Goal: Task Accomplishment & Management: Use online tool/utility

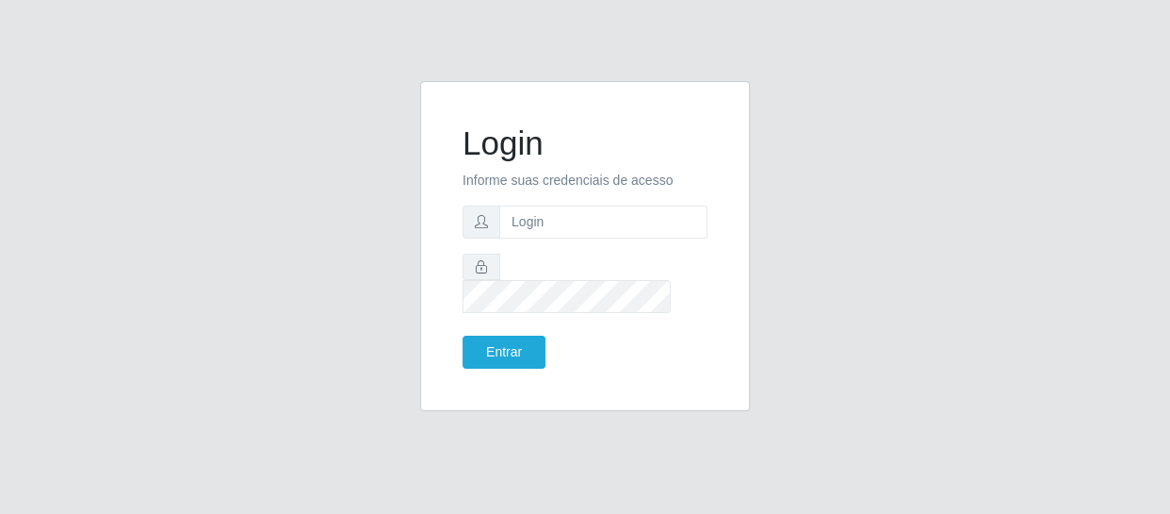
type input "[EMAIL_ADDRESS][DOMAIN_NAME]"
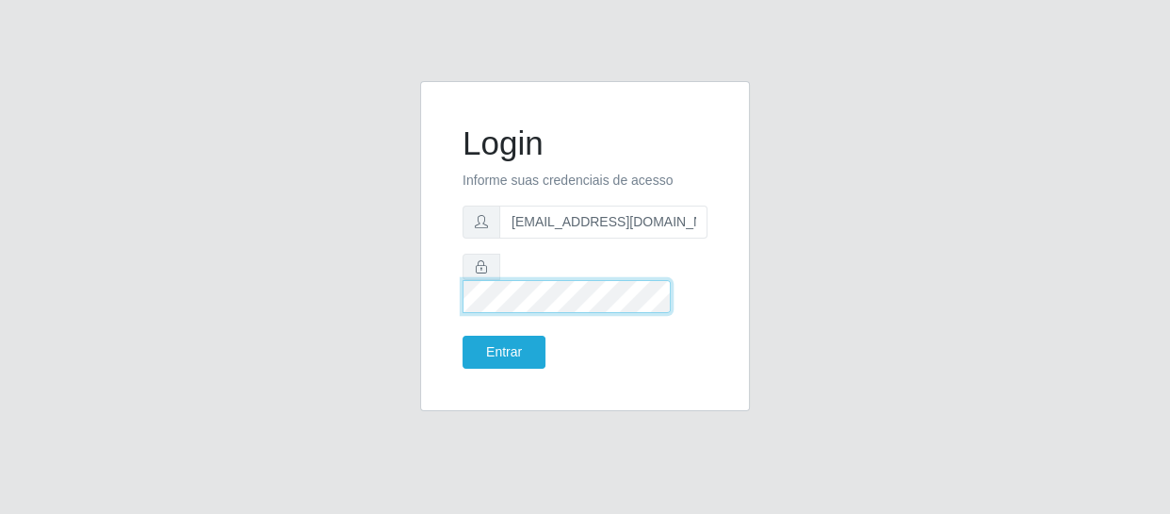
click at [463, 336] on button "Entrar" at bounding box center [504, 352] width 83 height 33
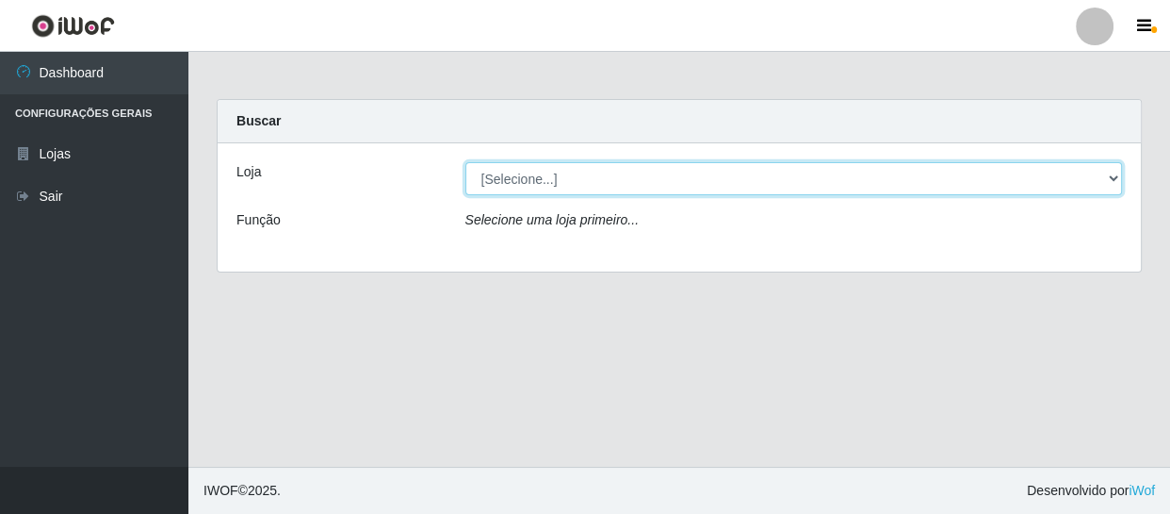
click at [573, 177] on select "[Selecione...] SuperFácil Atacado - São Gonçalo do Amarante" at bounding box center [795, 178] width 658 height 33
select select "408"
click at [466, 162] on select "[Selecione...] SuperFácil Atacado - São Gonçalo do Amarante" at bounding box center [795, 178] width 658 height 33
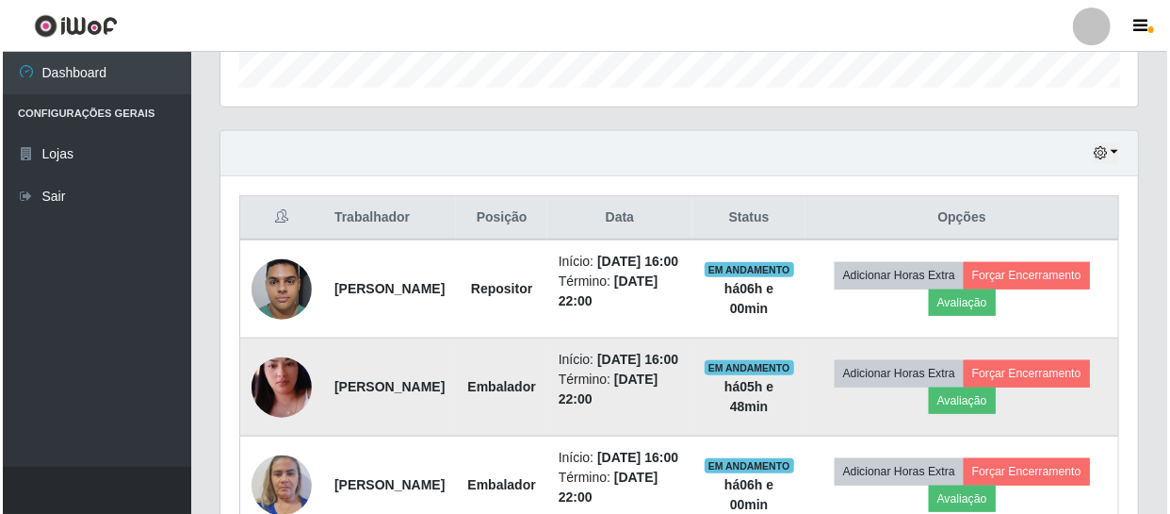
scroll to position [599, 0]
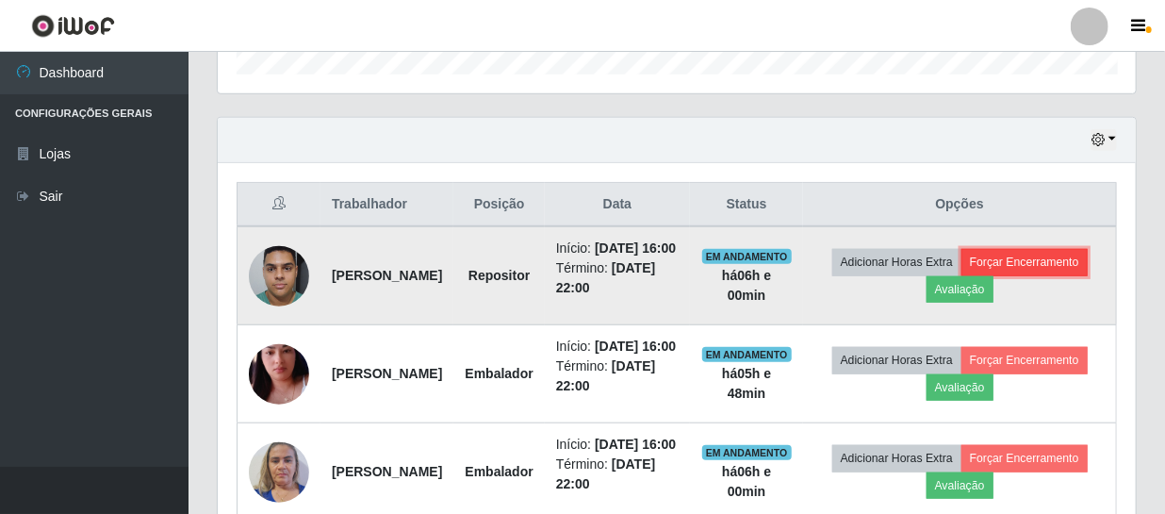
click at [961, 275] on button "Forçar Encerramento" at bounding box center [1024, 262] width 126 height 26
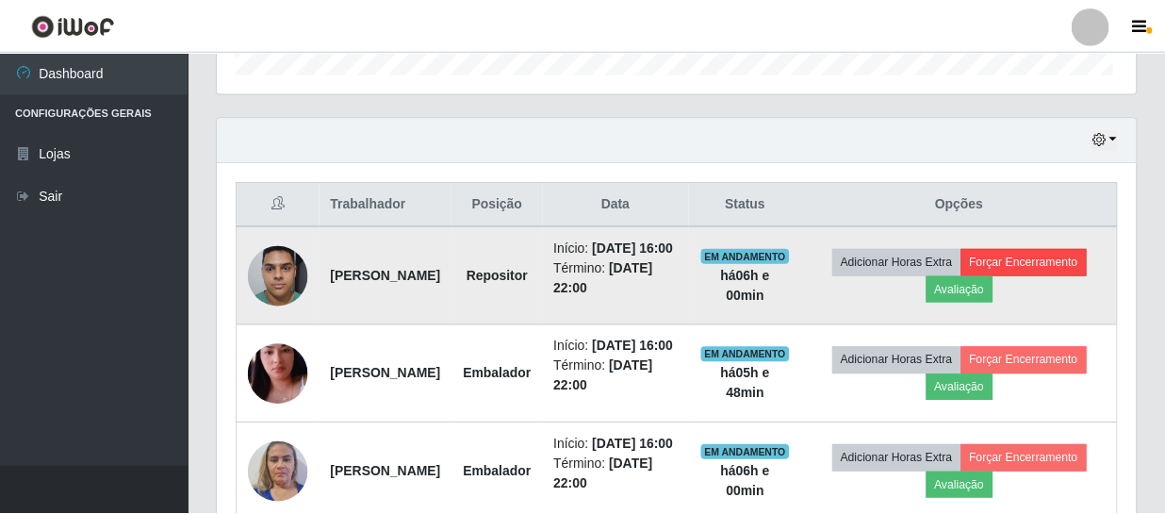
scroll to position [391, 909]
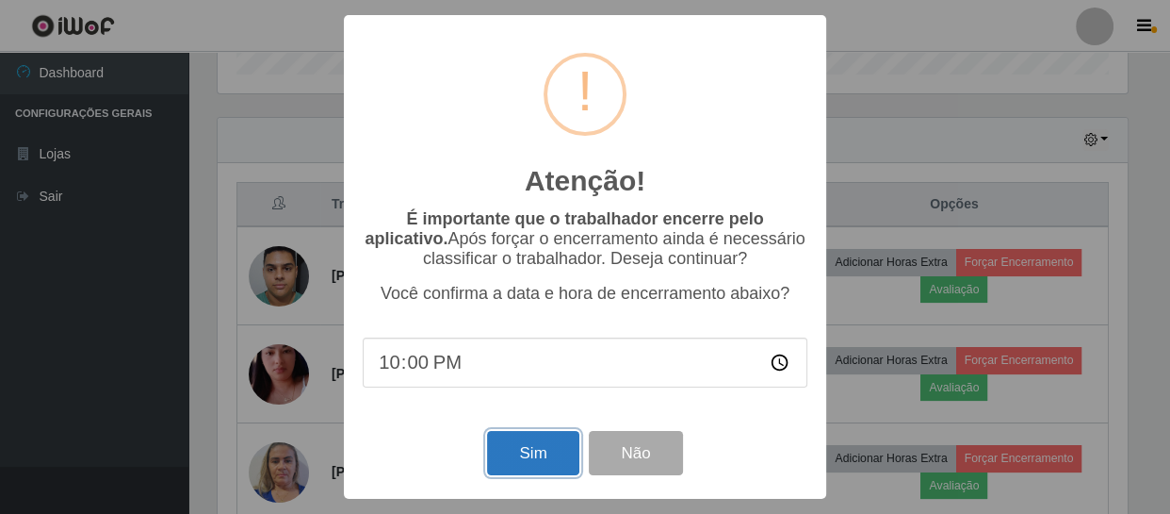
click at [520, 452] on button "Sim" at bounding box center [532, 453] width 91 height 44
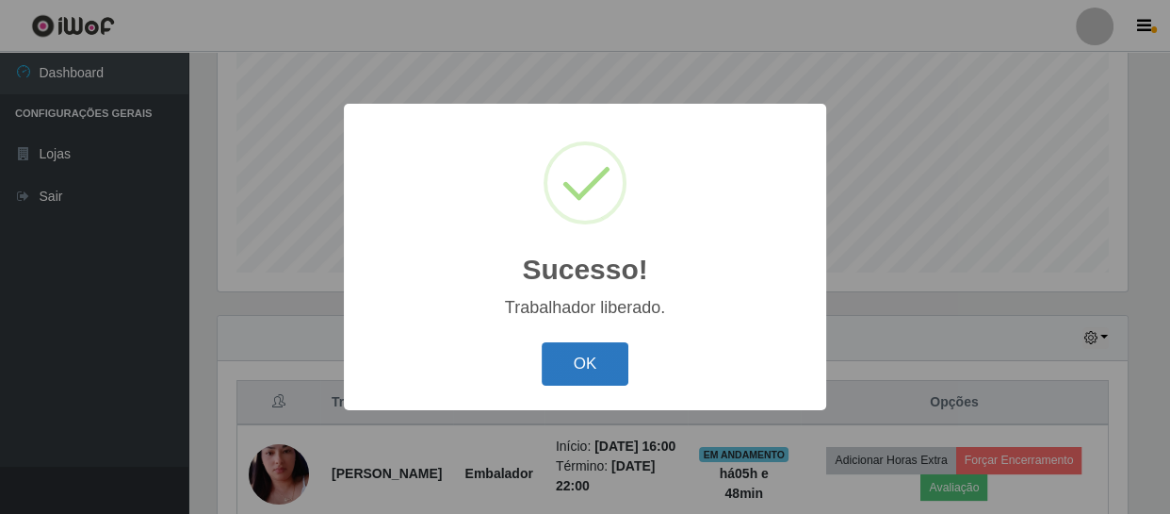
click at [591, 368] on button "OK" at bounding box center [586, 364] width 88 height 44
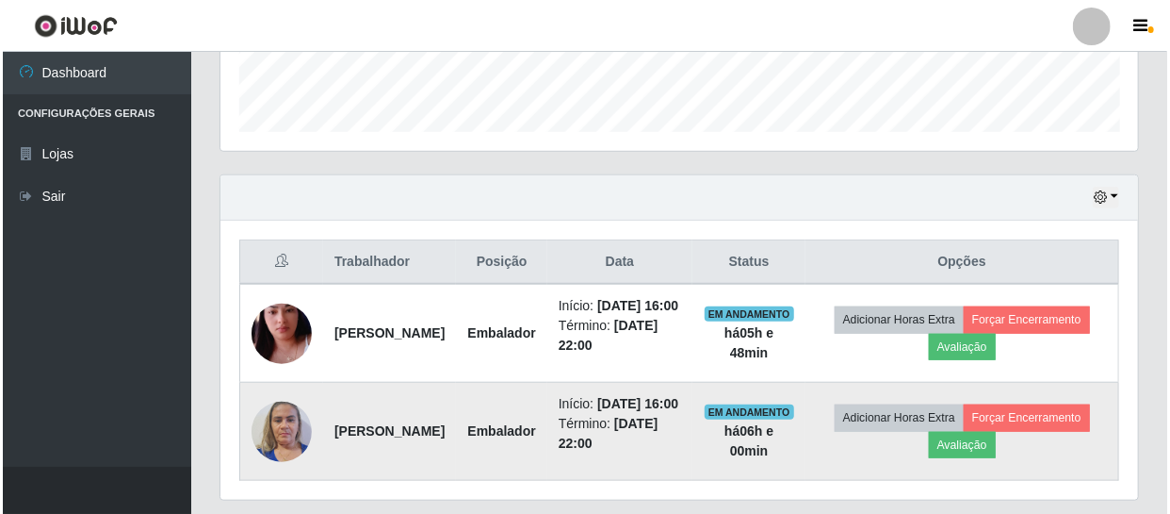
scroll to position [636, 0]
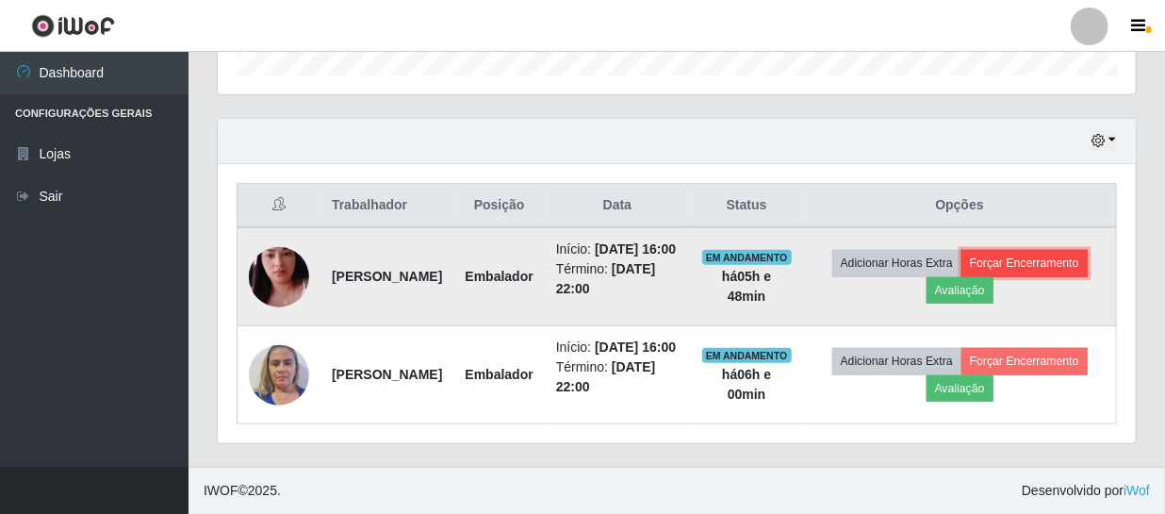
click at [961, 256] on button "Forçar Encerramento" at bounding box center [1024, 263] width 126 height 26
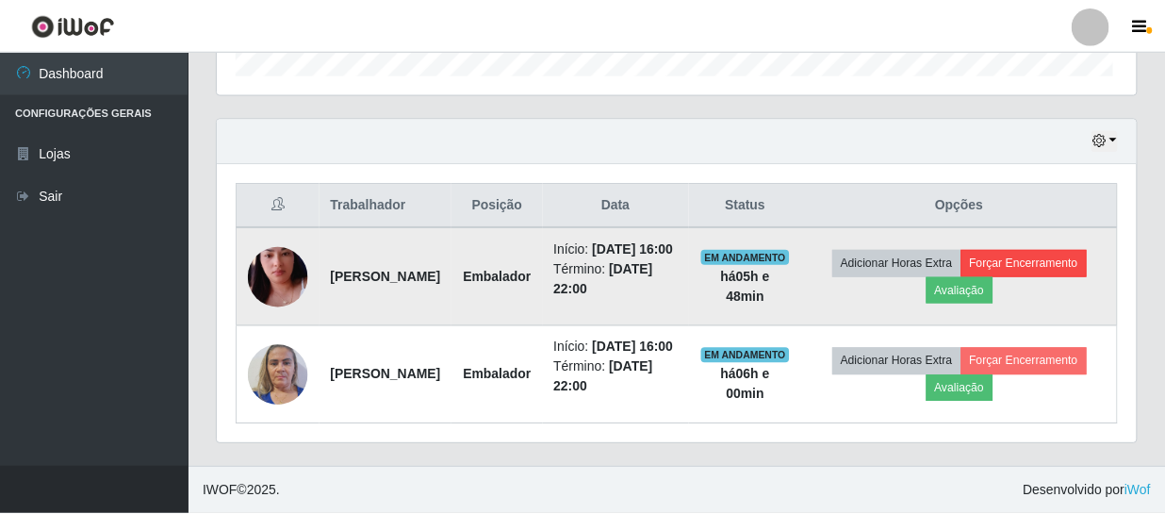
scroll to position [391, 909]
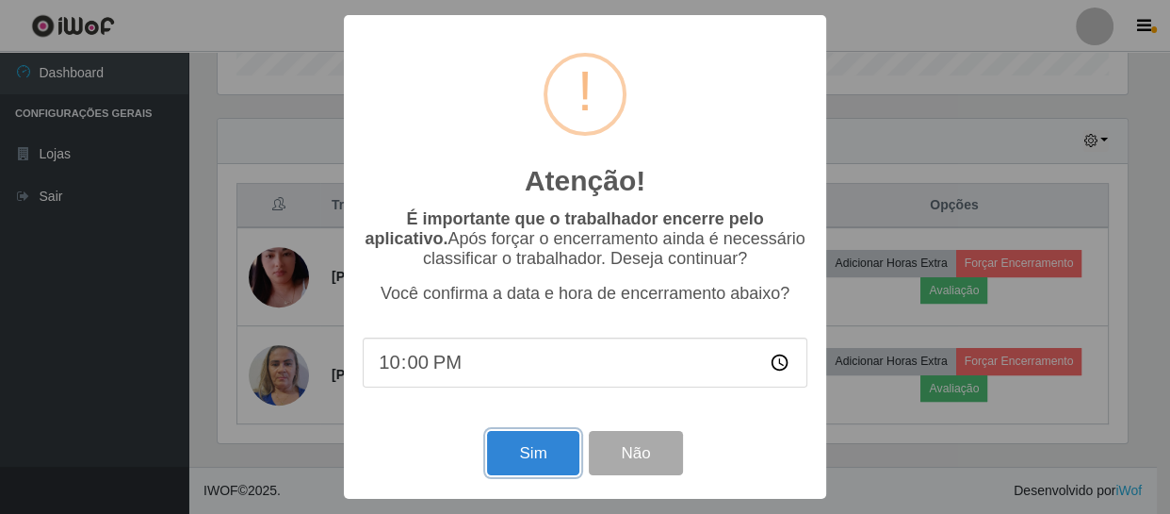
click at [511, 451] on button "Sim" at bounding box center [532, 453] width 91 height 44
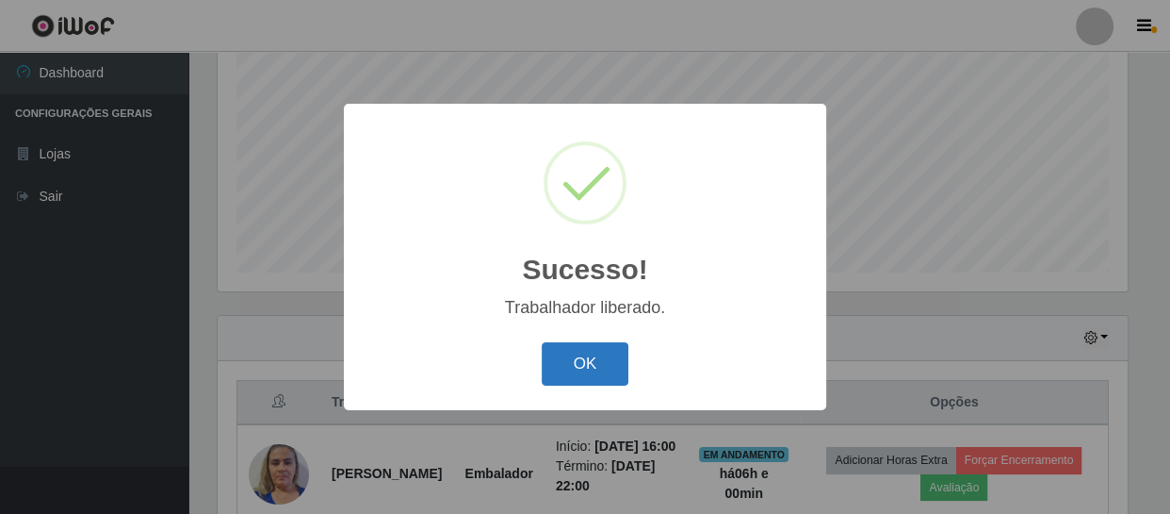
click at [582, 374] on button "OK" at bounding box center [586, 364] width 88 height 44
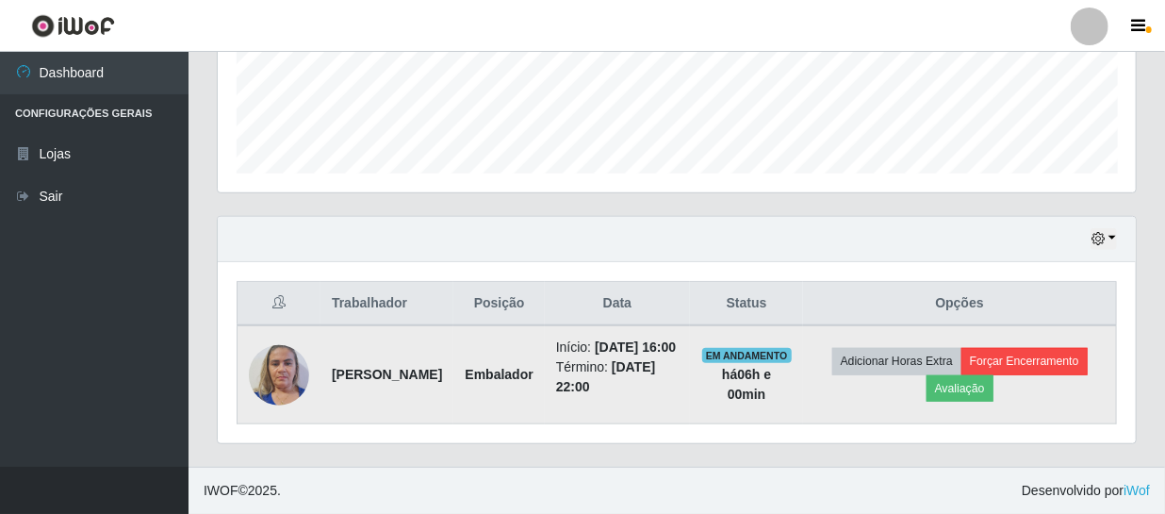
scroll to position [518, 0]
click at [961, 373] on button "Forçar Encerramento" at bounding box center [1024, 361] width 126 height 26
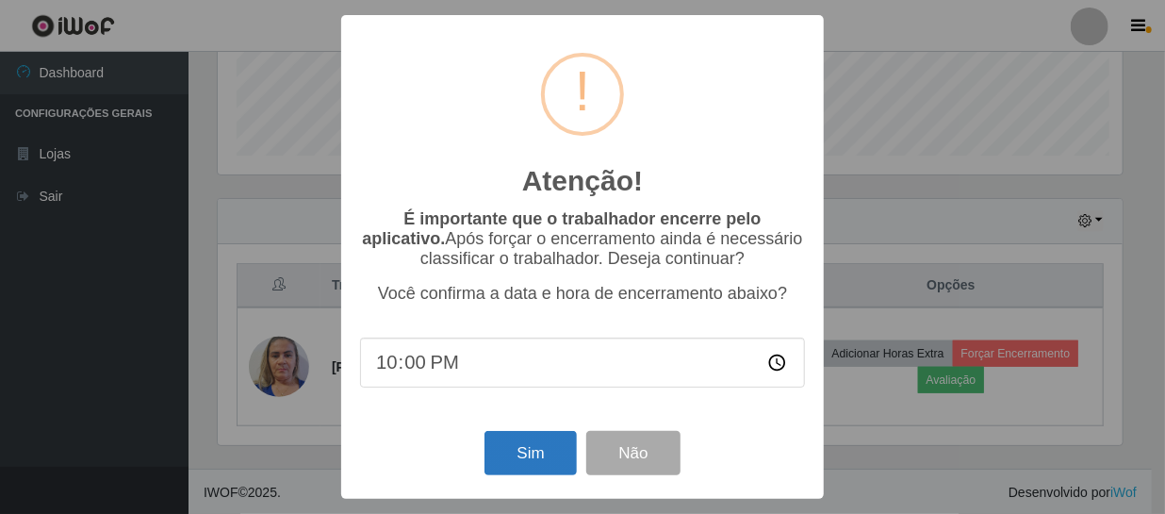
scroll to position [391, 909]
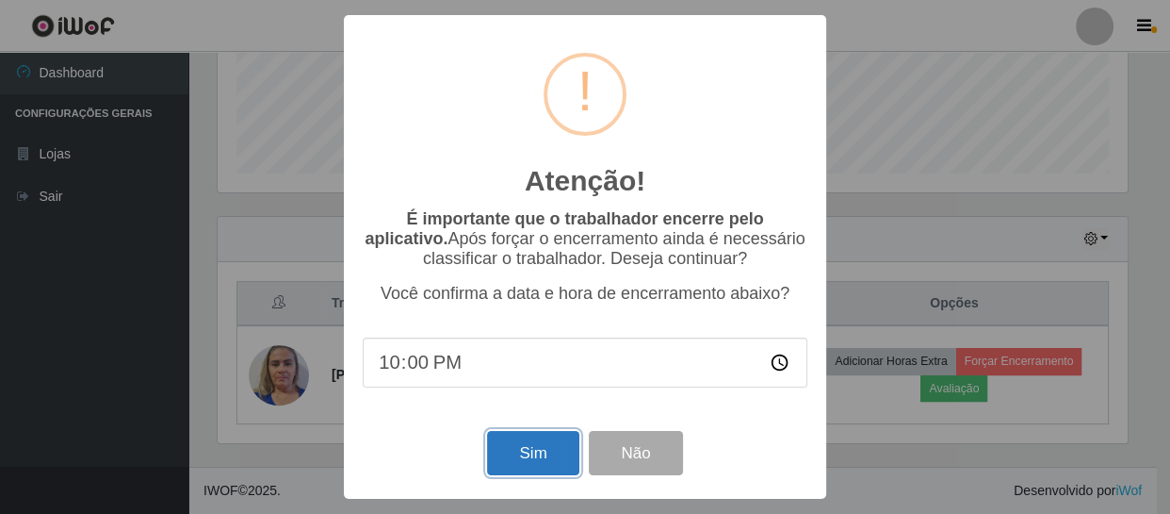
click at [528, 456] on button "Sim" at bounding box center [532, 453] width 91 height 44
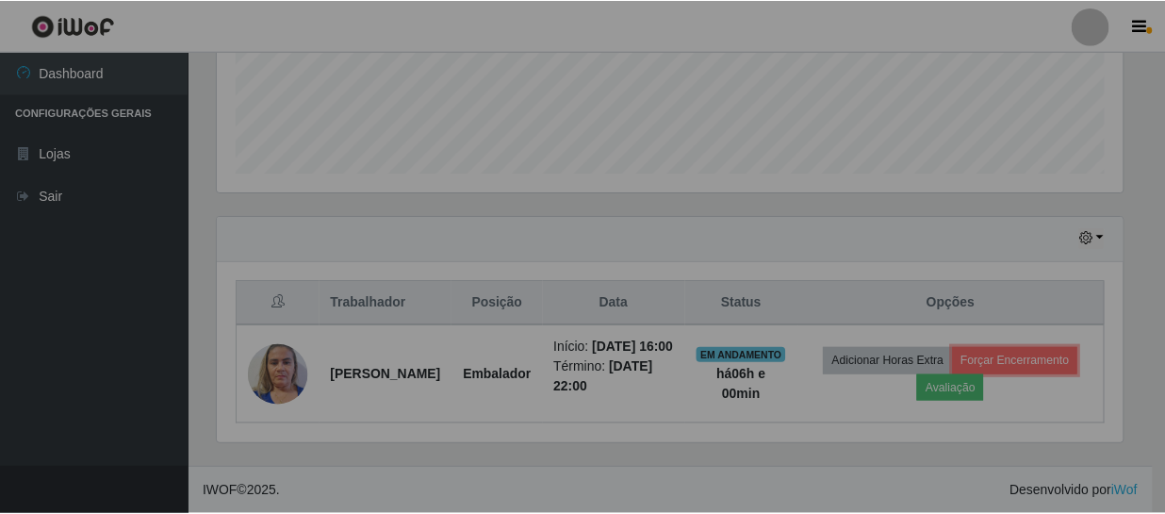
scroll to position [0, 0]
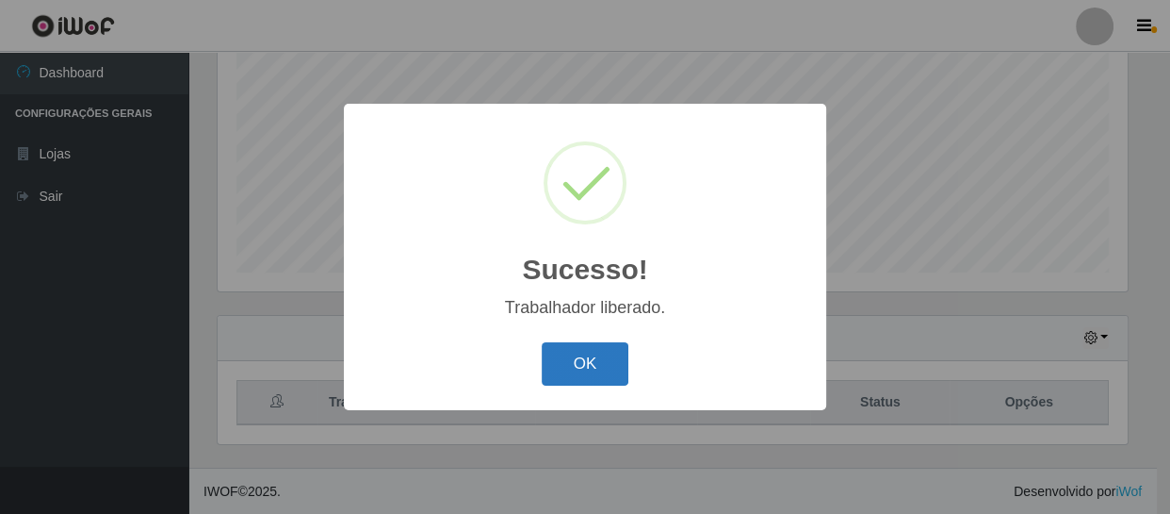
click at [624, 377] on button "OK" at bounding box center [586, 364] width 88 height 44
